Goal: Understand process/instructions: Learn how to perform a task or action

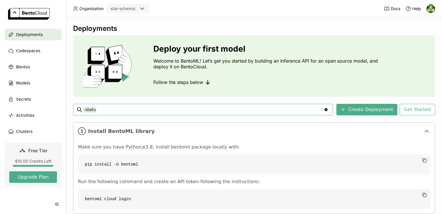
type input "-"
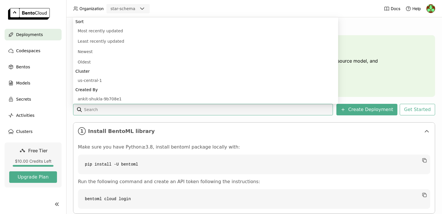
scroll to position [185, 0]
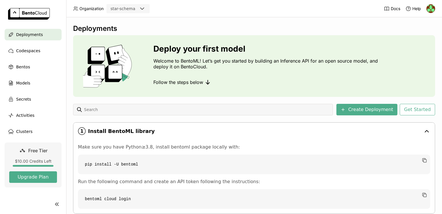
click at [213, 137] on div "1 Install BentoML library" at bounding box center [253, 130] width 361 height 17
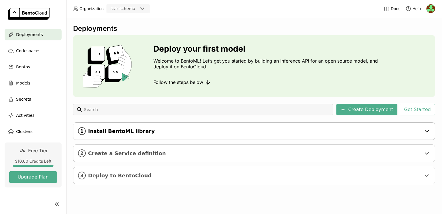
click at [215, 138] on div "1 Install BentoML library" at bounding box center [253, 130] width 361 height 17
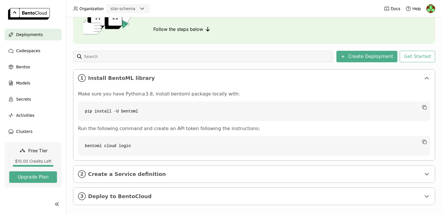
scroll to position [59, 0]
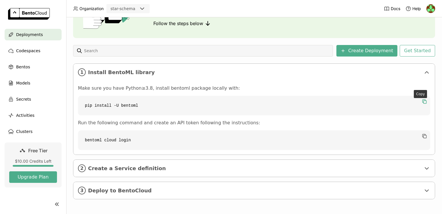
click at [422, 102] on icon "button" at bounding box center [425, 101] width 6 height 6
click at [422, 136] on icon "button" at bounding box center [425, 136] width 6 height 6
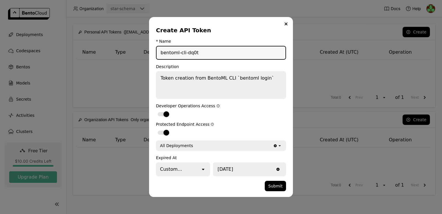
click at [265, 180] on button "Submit" at bounding box center [275, 185] width 21 height 10
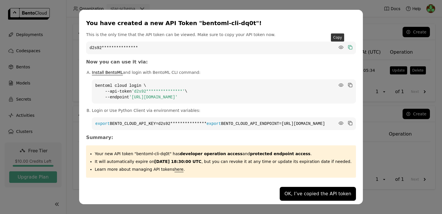
click at [349, 46] on icon "dialog" at bounding box center [350, 47] width 3 height 3
click at [339, 46] on icon "dialog" at bounding box center [341, 47] width 4 height 3
click at [123, 70] on link "Install BentoML" at bounding box center [107, 72] width 31 height 5
click at [348, 83] on icon "dialog" at bounding box center [349, 84] width 3 height 3
